Goal: Navigation & Orientation: Find specific page/section

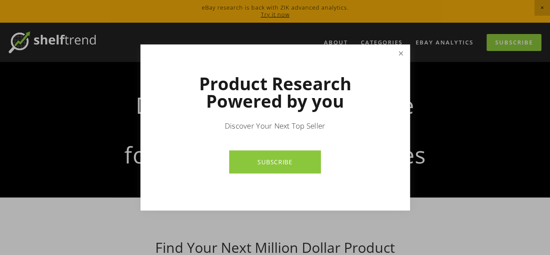
click at [403, 53] on link "Close" at bounding box center [400, 53] width 15 height 15
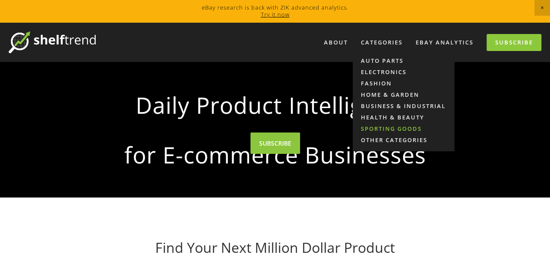
click at [387, 126] on link "Sporting Goods" at bounding box center [404, 128] width 102 height 11
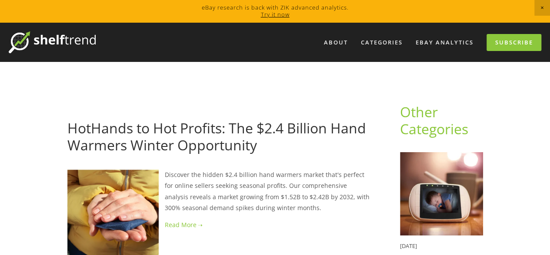
click at [274, 13] on link "Try it now" at bounding box center [275, 14] width 29 height 8
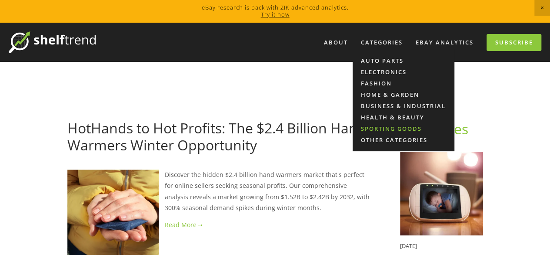
click at [393, 124] on link "Sporting Goods" at bounding box center [404, 128] width 102 height 11
